Goal: Check status: Check status

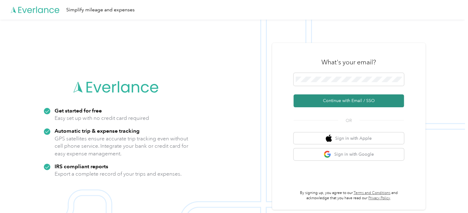
click at [358, 99] on button "Continue with Email / SSO" at bounding box center [348, 100] width 110 height 13
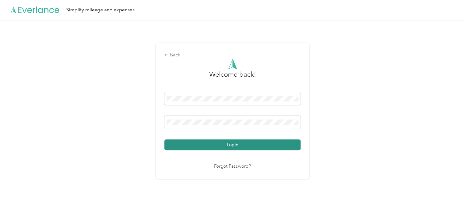
click at [237, 143] on button "Login" at bounding box center [232, 145] width 136 height 11
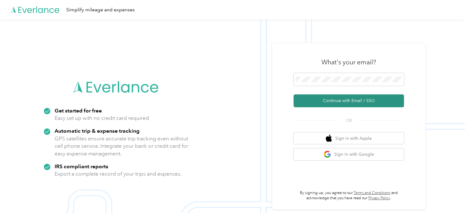
click at [352, 101] on button "Continue with Email / SSO" at bounding box center [348, 100] width 110 height 13
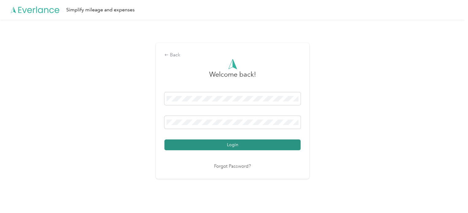
click at [269, 143] on button "Login" at bounding box center [232, 145] width 136 height 11
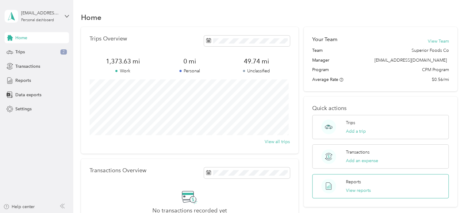
click at [352, 182] on p "Reports" at bounding box center [353, 182] width 15 height 6
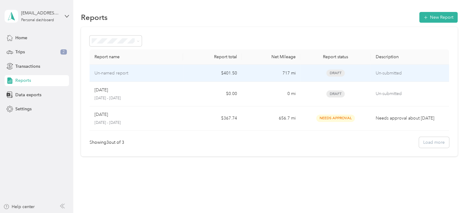
click at [332, 73] on span "Draft" at bounding box center [335, 73] width 18 height 7
